Goal: Check status

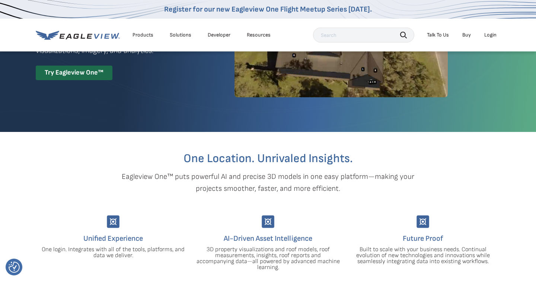
scroll to position [95, 0]
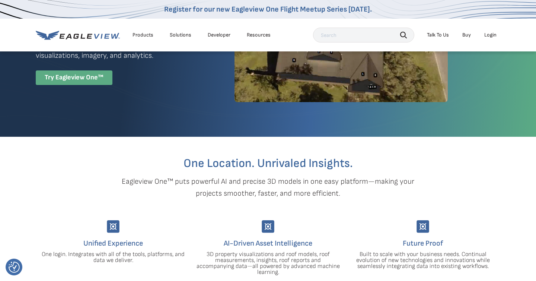
click at [86, 76] on div "Try Eagleview One™" at bounding box center [74, 77] width 77 height 15
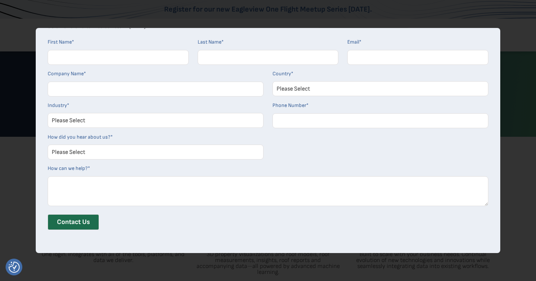
scroll to position [0, 0]
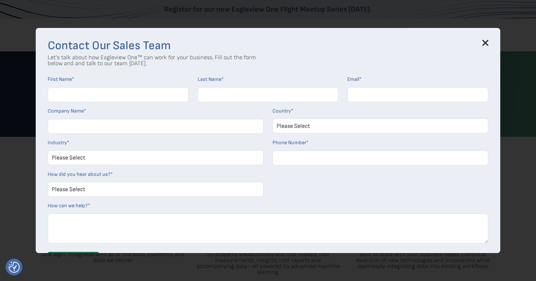
click at [484, 41] on icon at bounding box center [485, 43] width 5 height 5
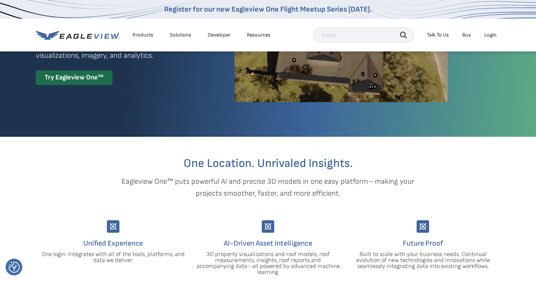
click at [489, 33] on div "Login" at bounding box center [491, 35] width 12 height 7
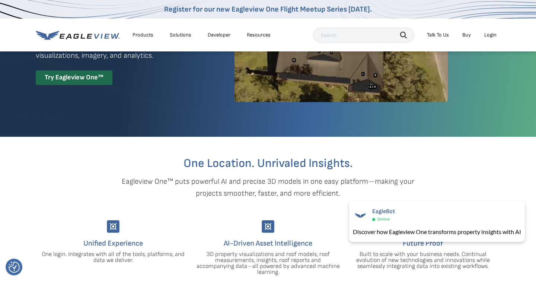
click at [488, 35] on div "Login" at bounding box center [491, 35] width 12 height 7
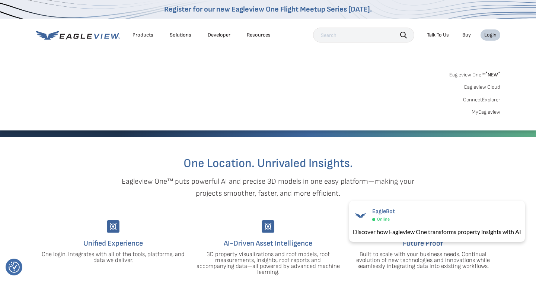
click at [481, 113] on link "MyEagleview" at bounding box center [486, 112] width 29 height 7
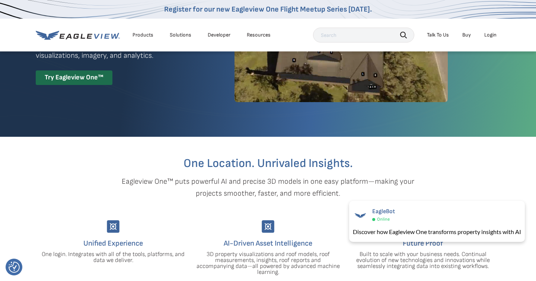
scroll to position [93, 0]
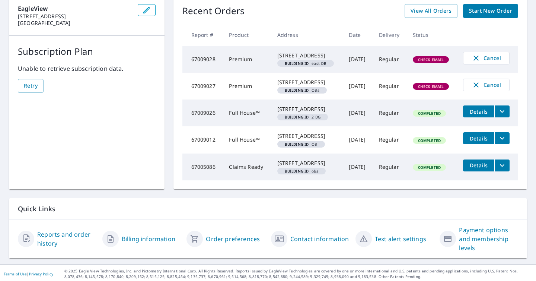
scroll to position [80, 0]
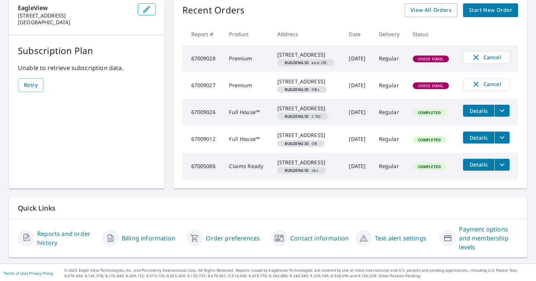
click at [503, 112] on icon "filesDropdownBtn-67009026" at bounding box center [502, 111] width 4 height 3
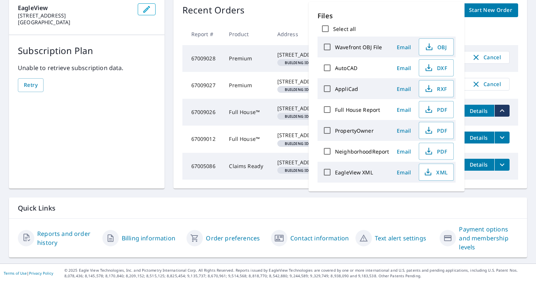
click at [381, 180] on td "Regular" at bounding box center [390, 166] width 34 height 27
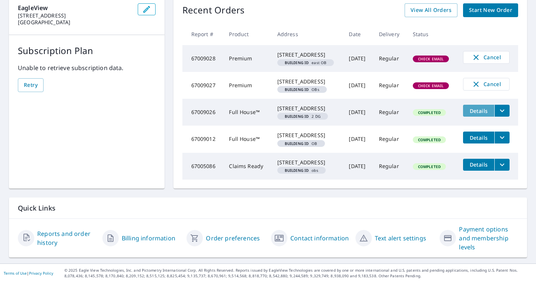
click at [474, 114] on span "Details" at bounding box center [479, 110] width 22 height 7
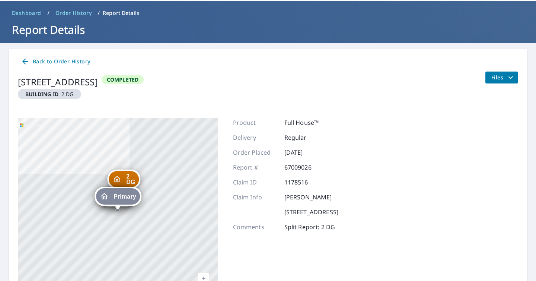
scroll to position [80, 0]
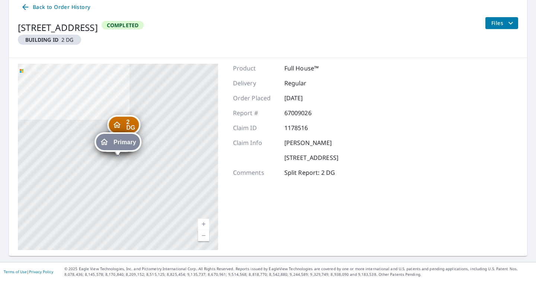
click at [118, 146] on div "Primary" at bounding box center [118, 142] width 44 height 16
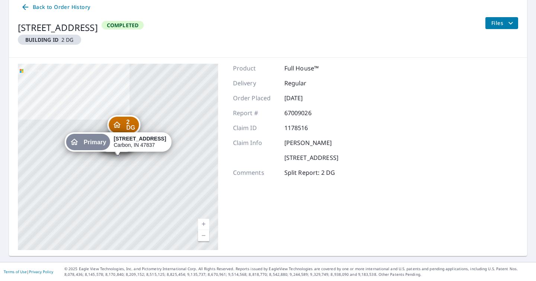
click at [89, 142] on span "Primary" at bounding box center [95, 142] width 23 height 6
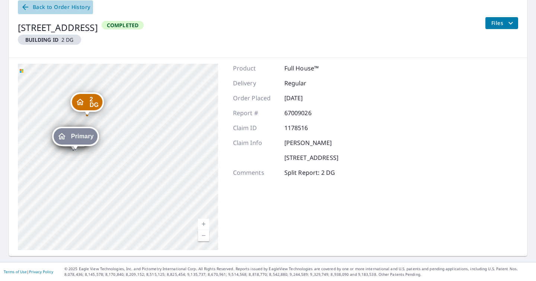
click at [49, 6] on span "Back to Order History" at bounding box center [55, 7] width 69 height 9
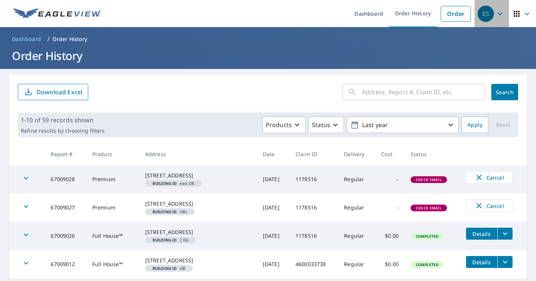
click at [491, 16] on div "ES" at bounding box center [486, 14] width 16 height 16
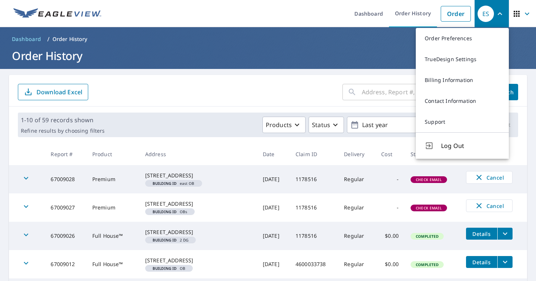
click at [521, 11] on span "button" at bounding box center [523, 14] width 21 height 18
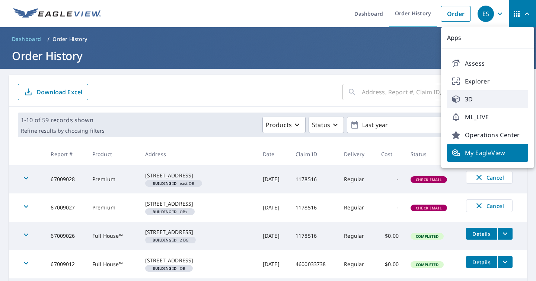
click at [472, 96] on span "3D" at bounding box center [488, 99] width 72 height 9
